Goal: Task Accomplishment & Management: Manage account settings

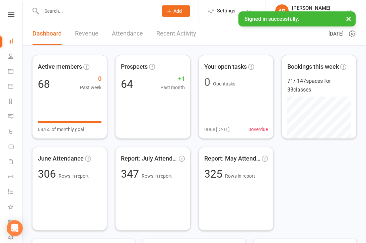
click at [101, 40] on div "Dashboard Revenue Attendance Recent Activity" at bounding box center [114, 33] width 183 height 23
click at [90, 34] on link "Revenue" at bounding box center [86, 33] width 23 height 23
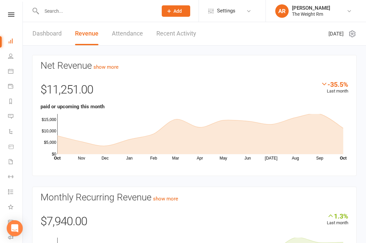
click at [182, 31] on link "Recent Activity" at bounding box center [176, 33] width 40 height 23
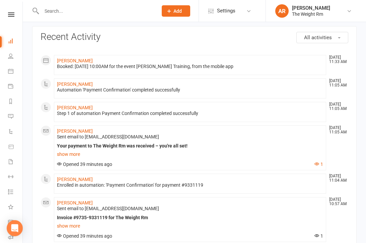
scroll to position [28, 0]
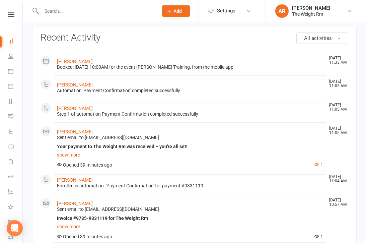
click at [72, 156] on link "show more" at bounding box center [190, 154] width 266 height 9
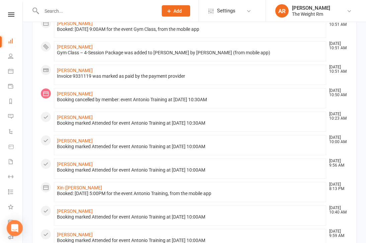
scroll to position [370, 0]
click at [10, 72] on icon at bounding box center [10, 70] width 5 height 5
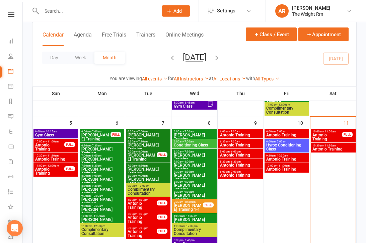
scroll to position [161, 0]
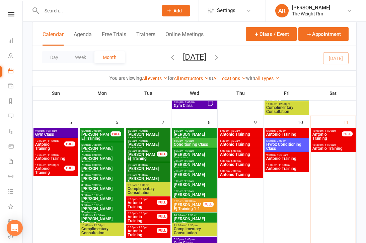
click at [333, 135] on span "Antonio Training" at bounding box center [327, 137] width 30 height 8
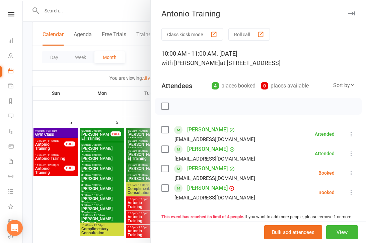
click at [349, 173] on icon at bounding box center [351, 173] width 7 height 7
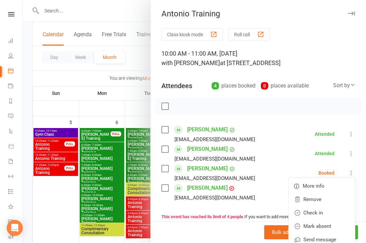
click at [324, 212] on link "Check in" at bounding box center [322, 212] width 66 height 13
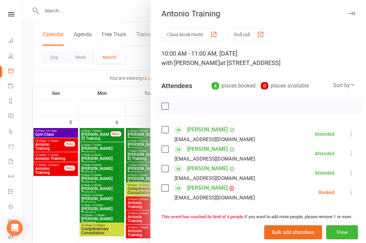
click at [353, 192] on icon at bounding box center [351, 192] width 7 height 7
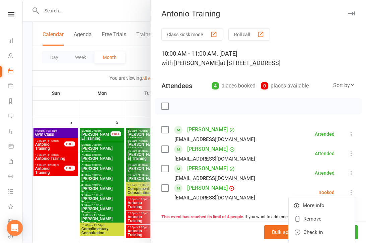
click at [325, 232] on link "Check in" at bounding box center [322, 232] width 66 height 13
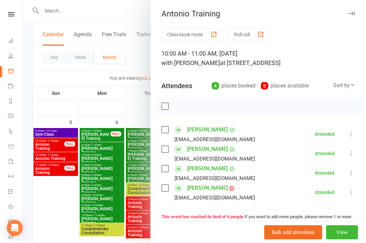
click at [124, 177] on div at bounding box center [194, 121] width 343 height 243
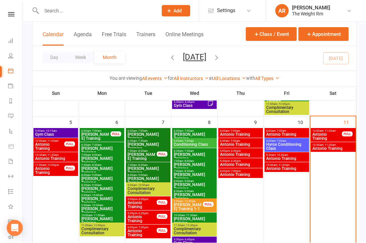
click at [330, 148] on span "Antonio Training" at bounding box center [333, 149] width 42 height 4
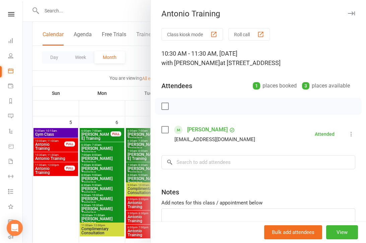
click at [121, 183] on div at bounding box center [194, 121] width 343 height 243
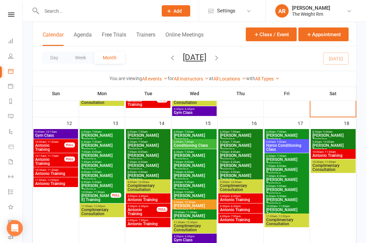
scroll to position [292, 0]
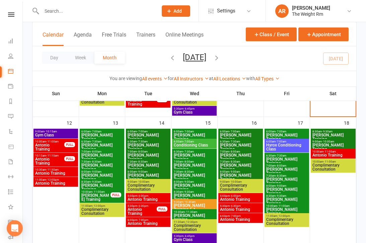
click at [58, 150] on span "Antonio Training" at bounding box center [50, 147] width 30 height 8
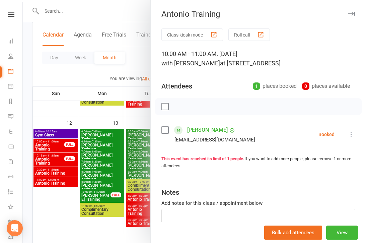
click at [57, 169] on div at bounding box center [194, 121] width 343 height 243
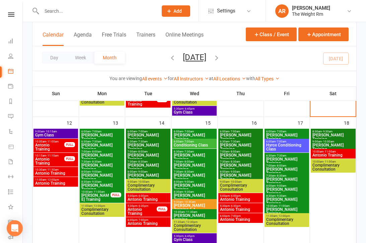
click at [52, 162] on span "Antonio Training" at bounding box center [50, 161] width 30 height 8
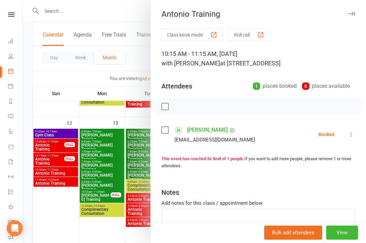
click at [58, 167] on div at bounding box center [194, 121] width 343 height 243
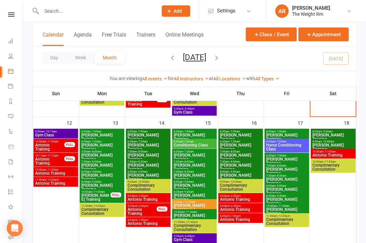
click at [62, 173] on span "Antonio Training" at bounding box center [56, 173] width 42 height 4
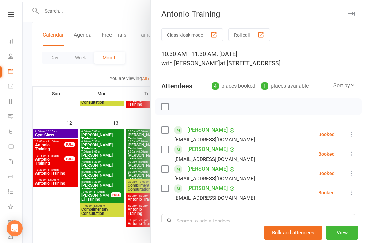
click at [70, 183] on div at bounding box center [194, 121] width 343 height 243
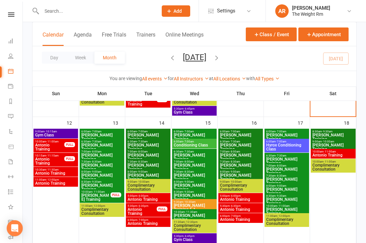
click at [66, 181] on span "11:00am - 12:00pm" at bounding box center [56, 179] width 42 height 3
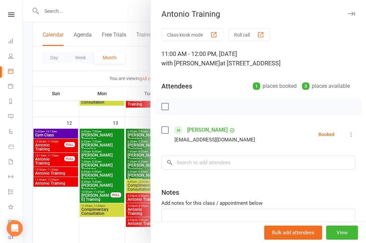
click at [66, 180] on div at bounding box center [194, 121] width 343 height 243
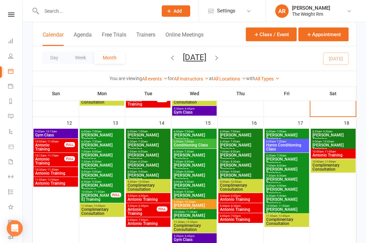
click at [62, 172] on span "Antonio Training" at bounding box center [56, 173] width 42 height 4
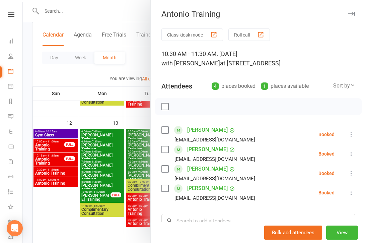
click at [350, 240] on button "View" at bounding box center [342, 232] width 32 height 14
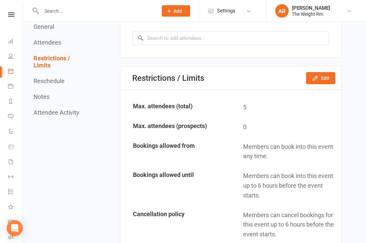
click at [328, 84] on button "Edit" at bounding box center [320, 78] width 29 height 12
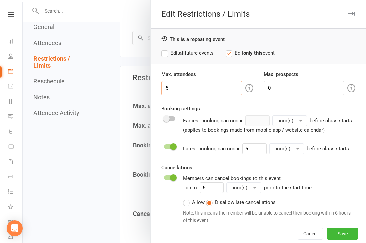
click at [203, 87] on input "5" at bounding box center [201, 88] width 81 height 14
type input "4"
click at [309, 92] on input "0" at bounding box center [304, 88] width 81 height 14
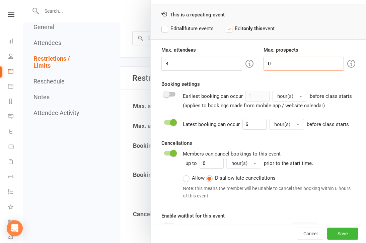
scroll to position [24, 0]
click at [220, 75] on div "Max. attendees 4 Max. prospects 0 Booking settings Earliest booking can occur 1…" at bounding box center [258, 144] width 215 height 197
click at [349, 240] on button "Save" at bounding box center [342, 233] width 31 height 12
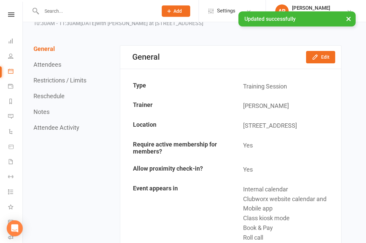
scroll to position [0, 0]
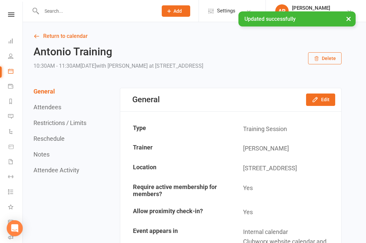
click at [35, 40] on link "Return to calendar" at bounding box center [187, 35] width 308 height 9
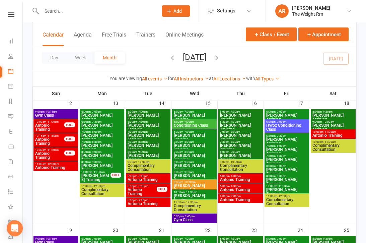
scroll to position [320, 0]
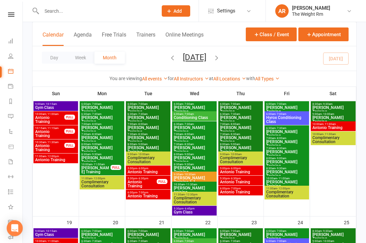
click at [59, 161] on span "Antonio Training" at bounding box center [56, 160] width 42 height 4
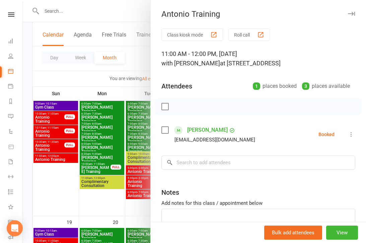
click at [60, 156] on div at bounding box center [194, 121] width 343 height 243
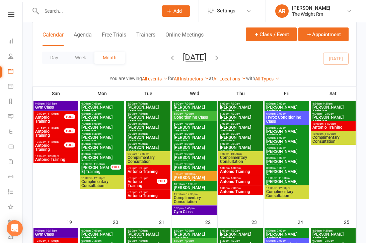
click at [97, 166] on span "[PERSON_NAME] Training" at bounding box center [96, 169] width 30 height 8
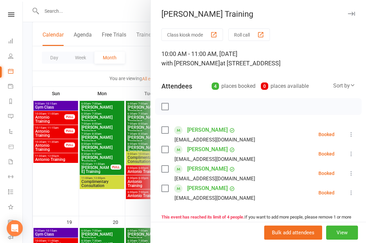
click at [88, 177] on div at bounding box center [194, 121] width 343 height 243
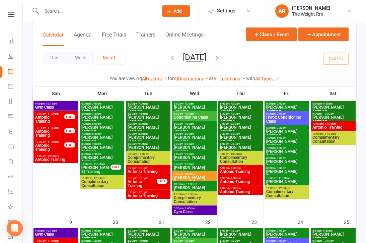
click at [137, 170] on span "Antonio Training" at bounding box center [148, 172] width 42 height 4
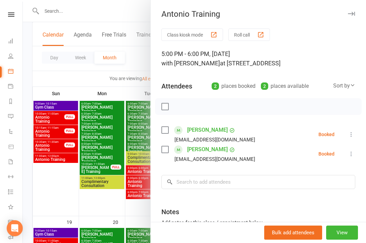
click at [114, 184] on div at bounding box center [194, 121] width 343 height 243
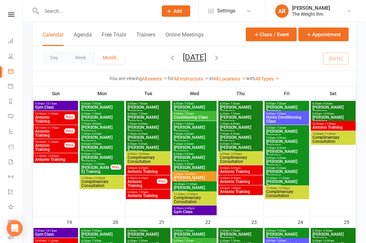
click at [138, 185] on span "Antonio Training" at bounding box center [142, 184] width 30 height 8
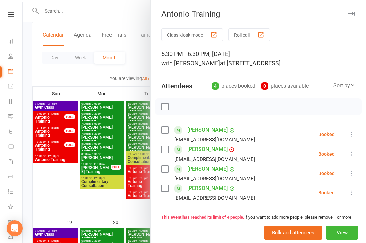
click at [115, 184] on div at bounding box center [194, 121] width 343 height 243
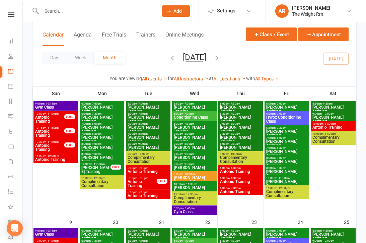
click at [137, 194] on span "Antonio Training" at bounding box center [148, 196] width 42 height 4
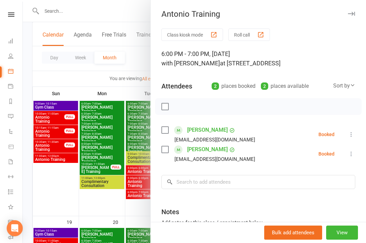
click at [118, 184] on div at bounding box center [194, 121] width 343 height 243
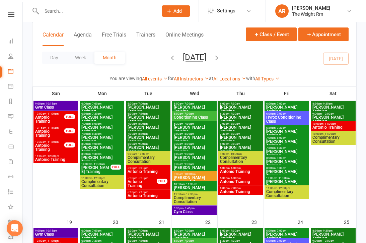
click at [203, 208] on span "5:30pm - 6:45pm" at bounding box center [195, 208] width 42 height 3
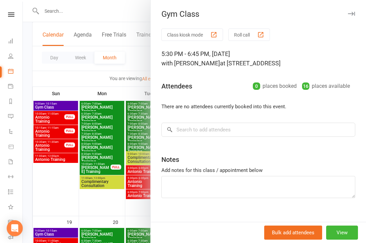
click at [74, 134] on div at bounding box center [194, 121] width 343 height 243
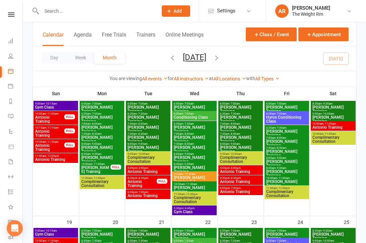
click at [53, 106] on span "Gym Class" at bounding box center [56, 107] width 42 height 4
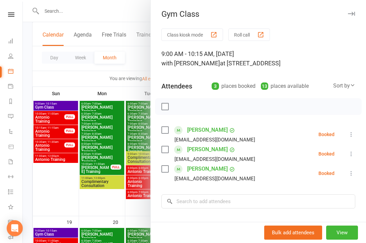
click at [97, 163] on div at bounding box center [194, 121] width 343 height 243
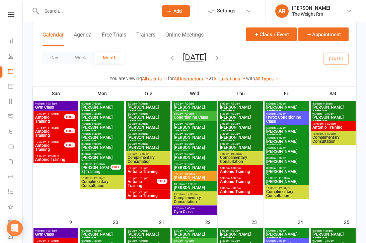
click at [229, 171] on span "Antonio Training" at bounding box center [241, 172] width 42 height 4
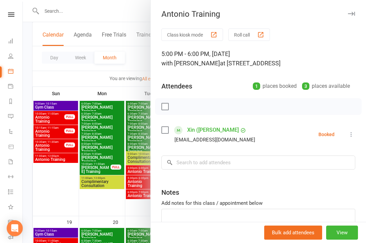
click at [119, 176] on div at bounding box center [194, 121] width 343 height 243
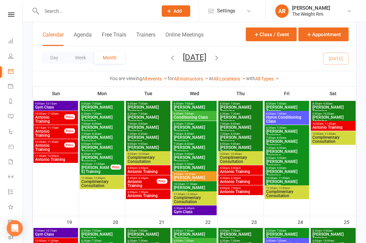
click at [240, 180] on span "Antonio Training" at bounding box center [241, 182] width 42 height 4
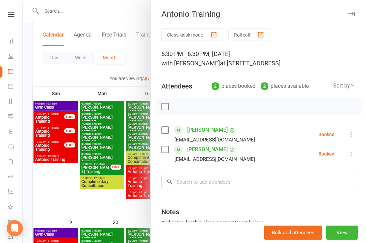
click at [119, 187] on div at bounding box center [194, 121] width 343 height 243
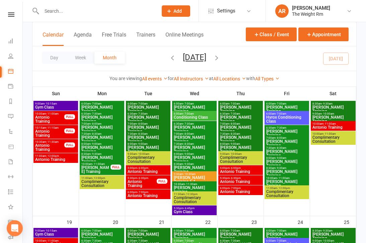
click at [235, 191] on span "Antonio Training" at bounding box center [241, 192] width 42 height 4
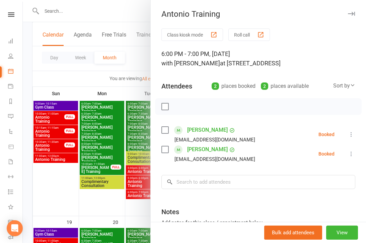
click at [113, 173] on div at bounding box center [194, 121] width 343 height 243
